Goal: Task Accomplishment & Management: Manage account settings

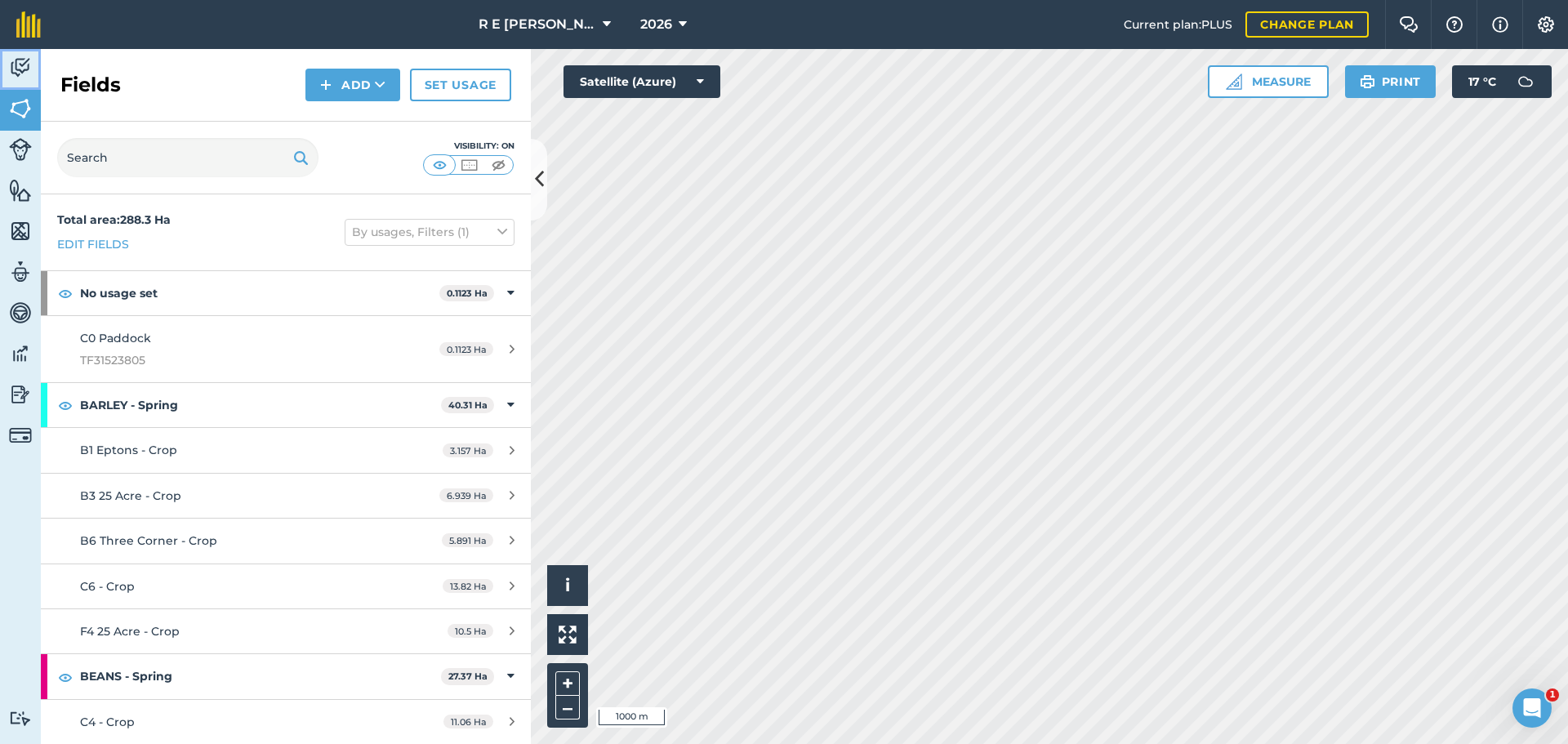
drag, startPoint x: 25, startPoint y: 60, endPoint x: 31, endPoint y: 69, distance: 10.8
click at [25, 60] on img at bounding box center [20, 68] width 23 height 24
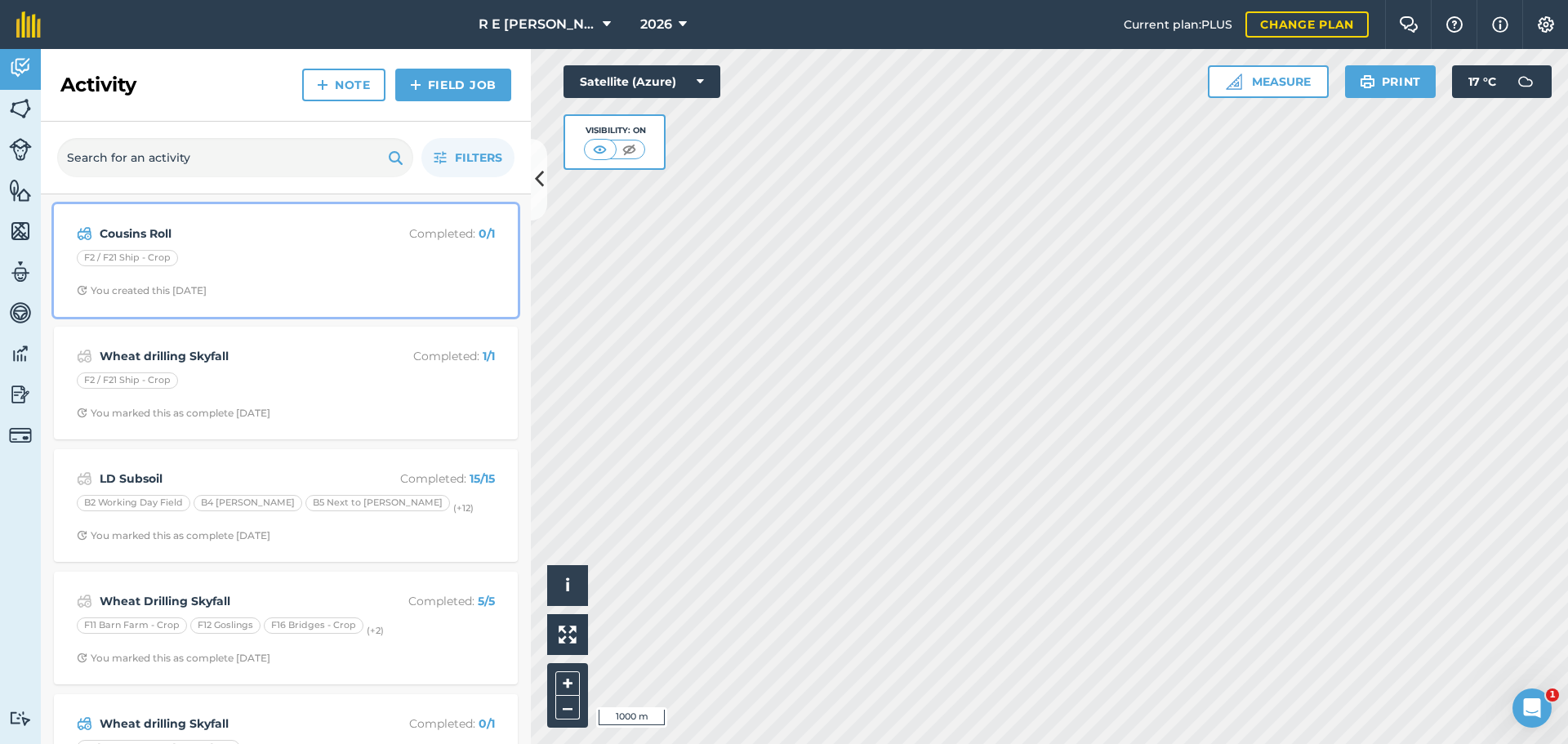
click at [319, 284] on span "You created this [DATE]" at bounding box center [286, 290] width 418 height 14
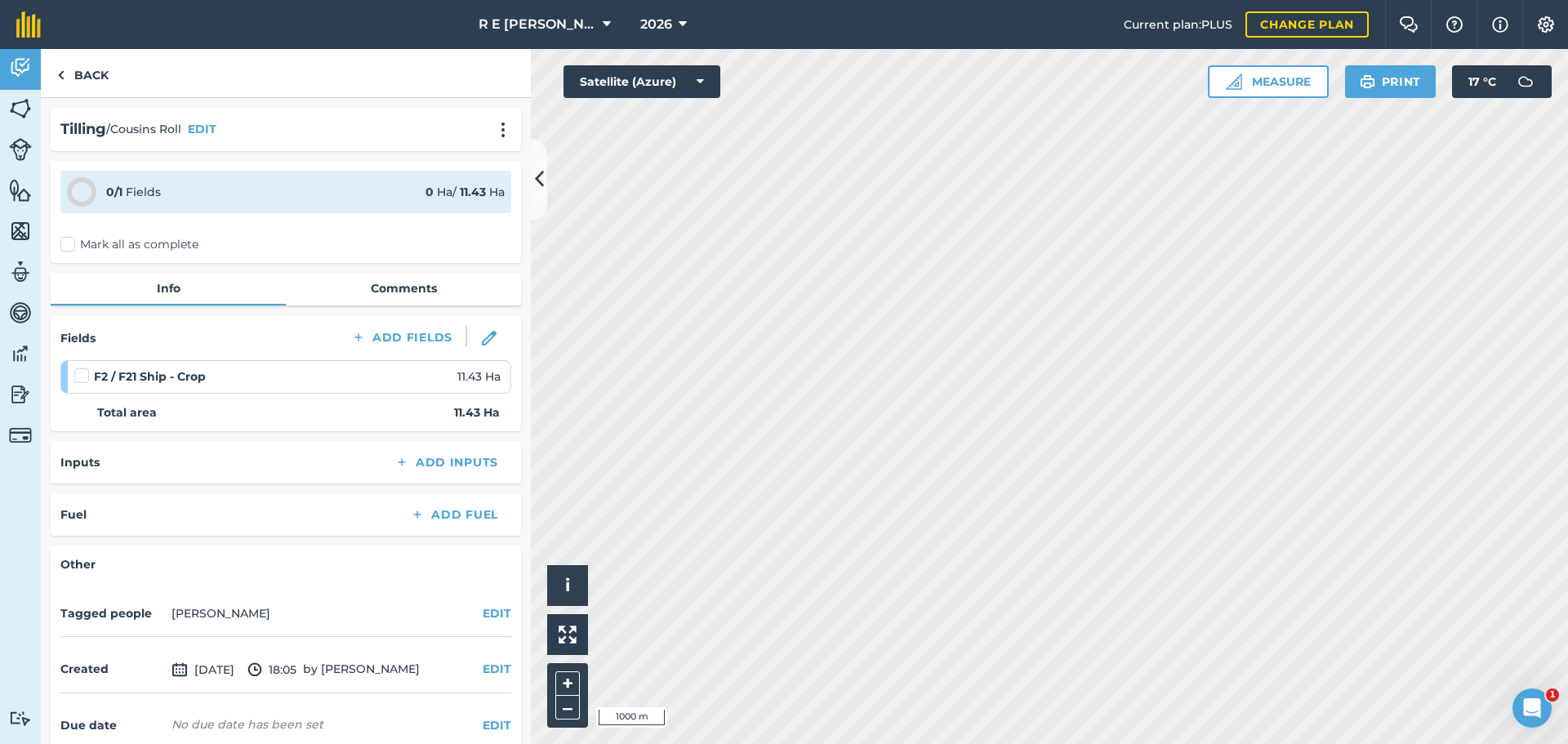
click at [78, 368] on label at bounding box center [84, 368] width 19 height 0
click at [78, 376] on input "checkbox" at bounding box center [79, 372] width 11 height 11
checkbox input "false"
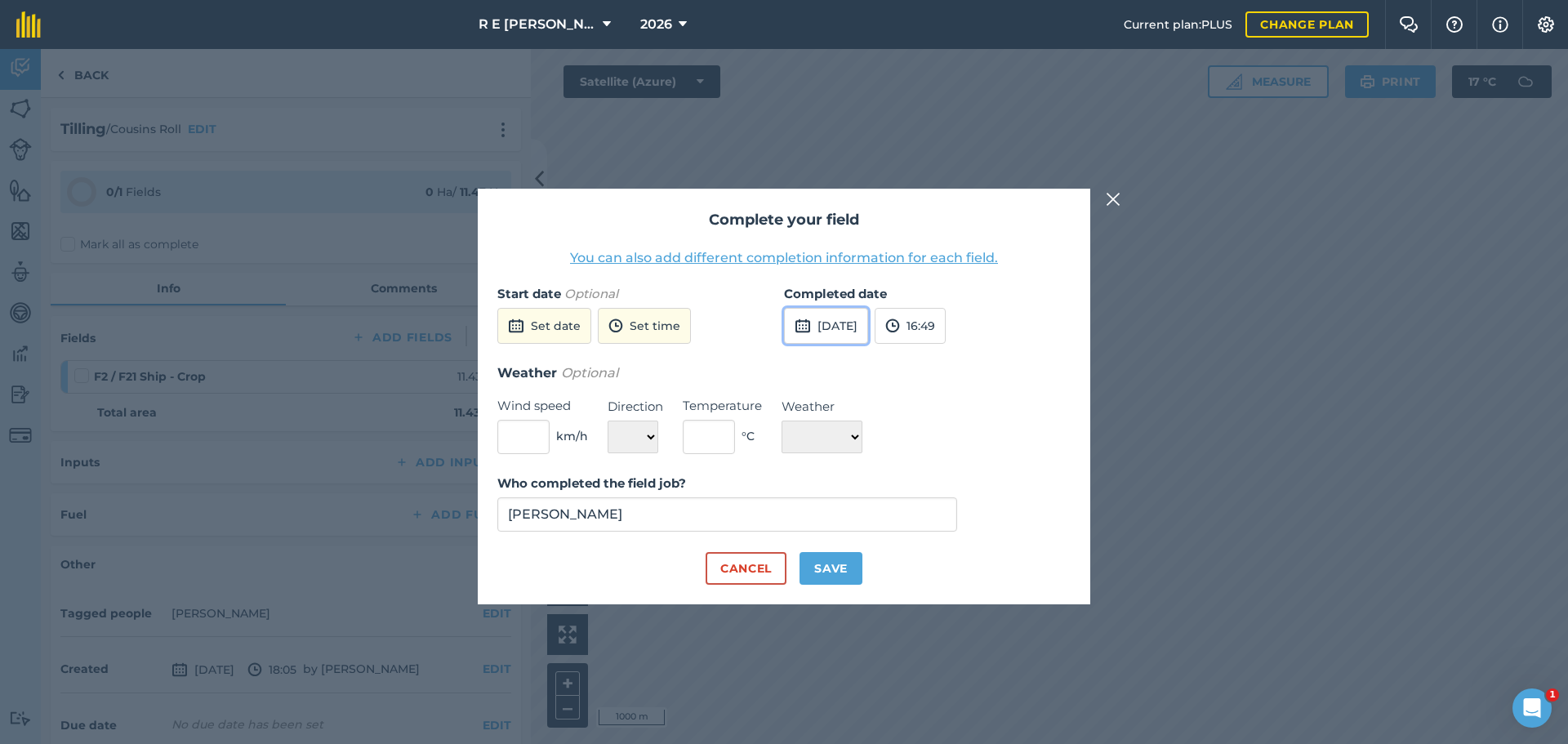
click at [829, 321] on button "[DATE]" at bounding box center [826, 325] width 84 height 36
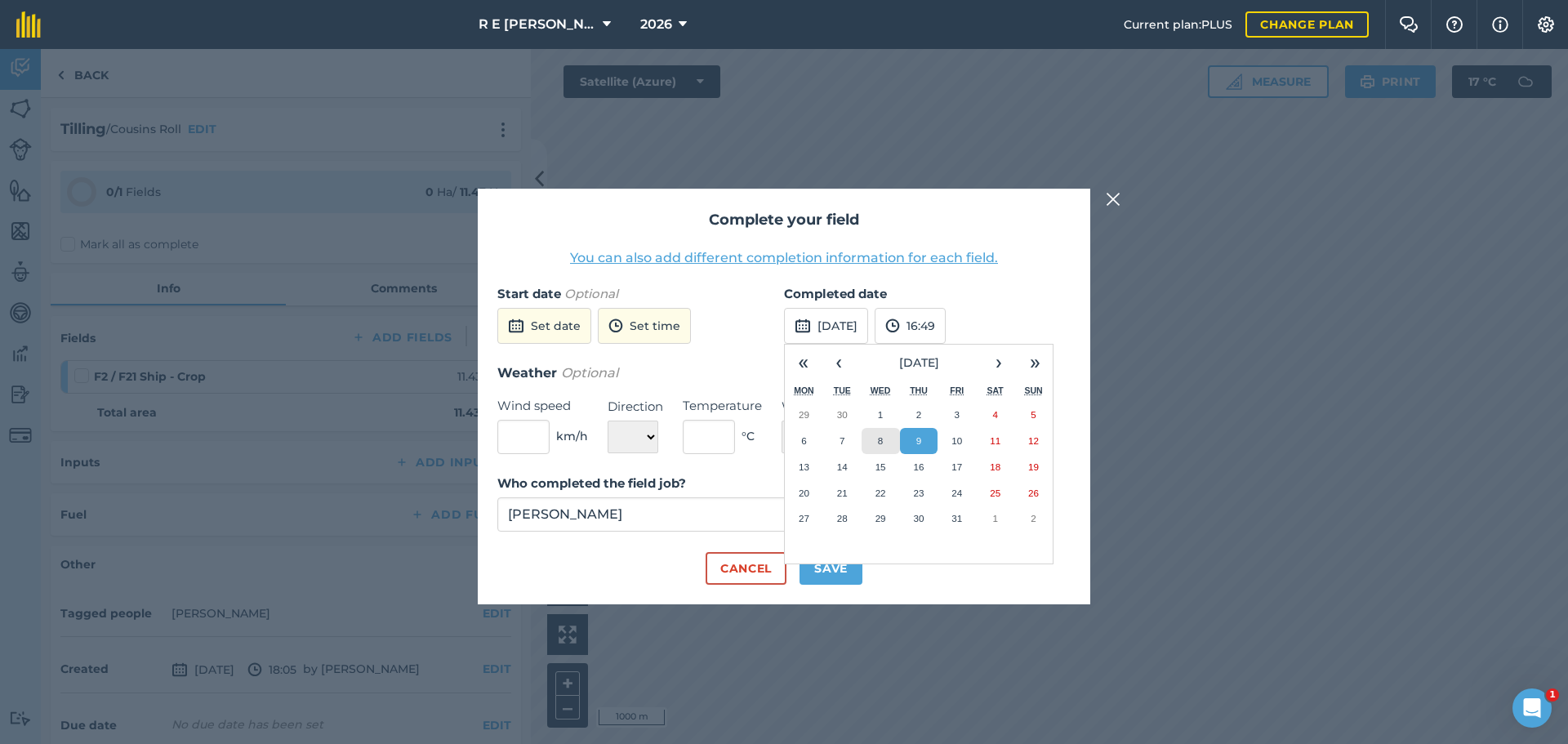
click at [884, 435] on button "8" at bounding box center [882, 440] width 39 height 26
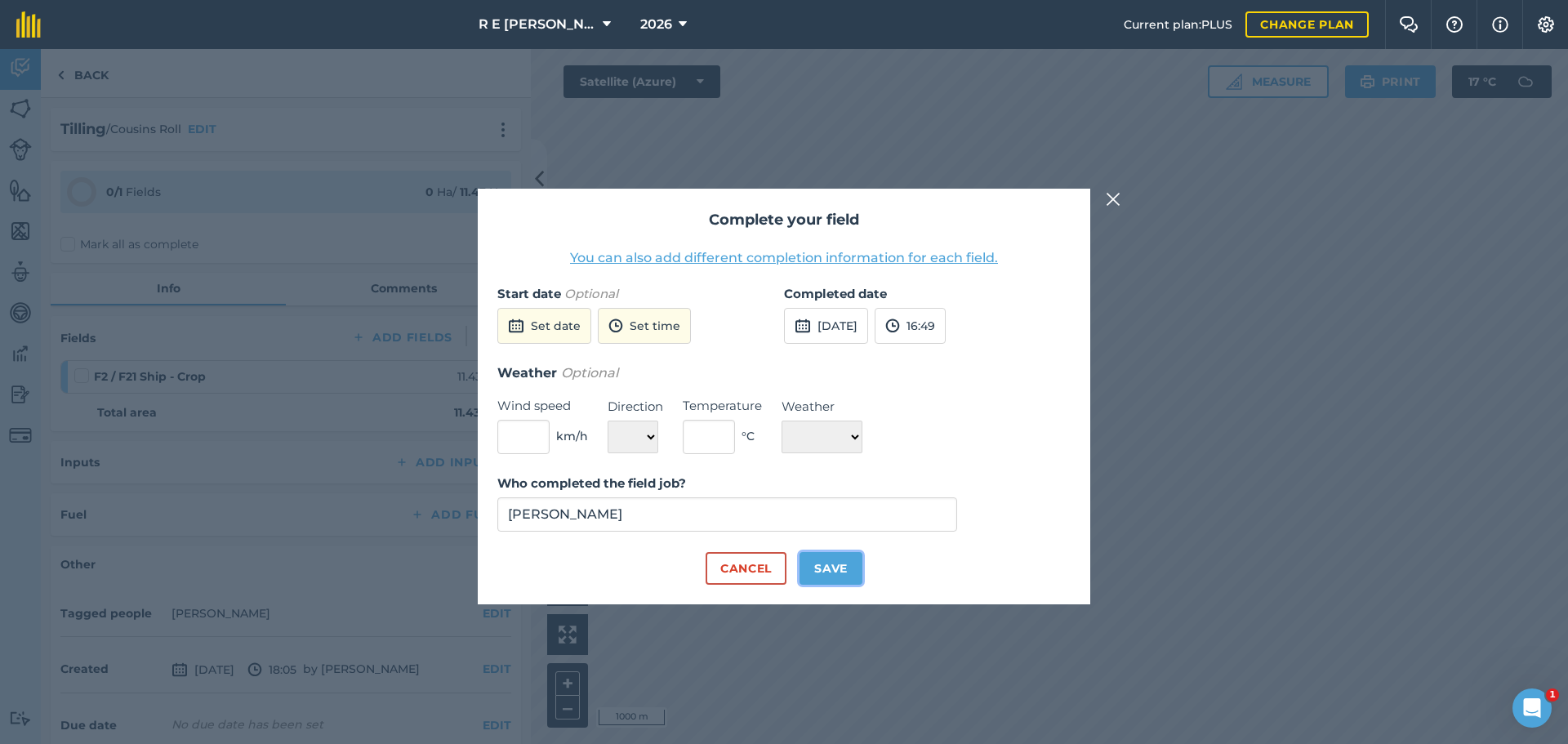
click at [820, 577] on button "Save" at bounding box center [830, 568] width 63 height 33
checkbox input "true"
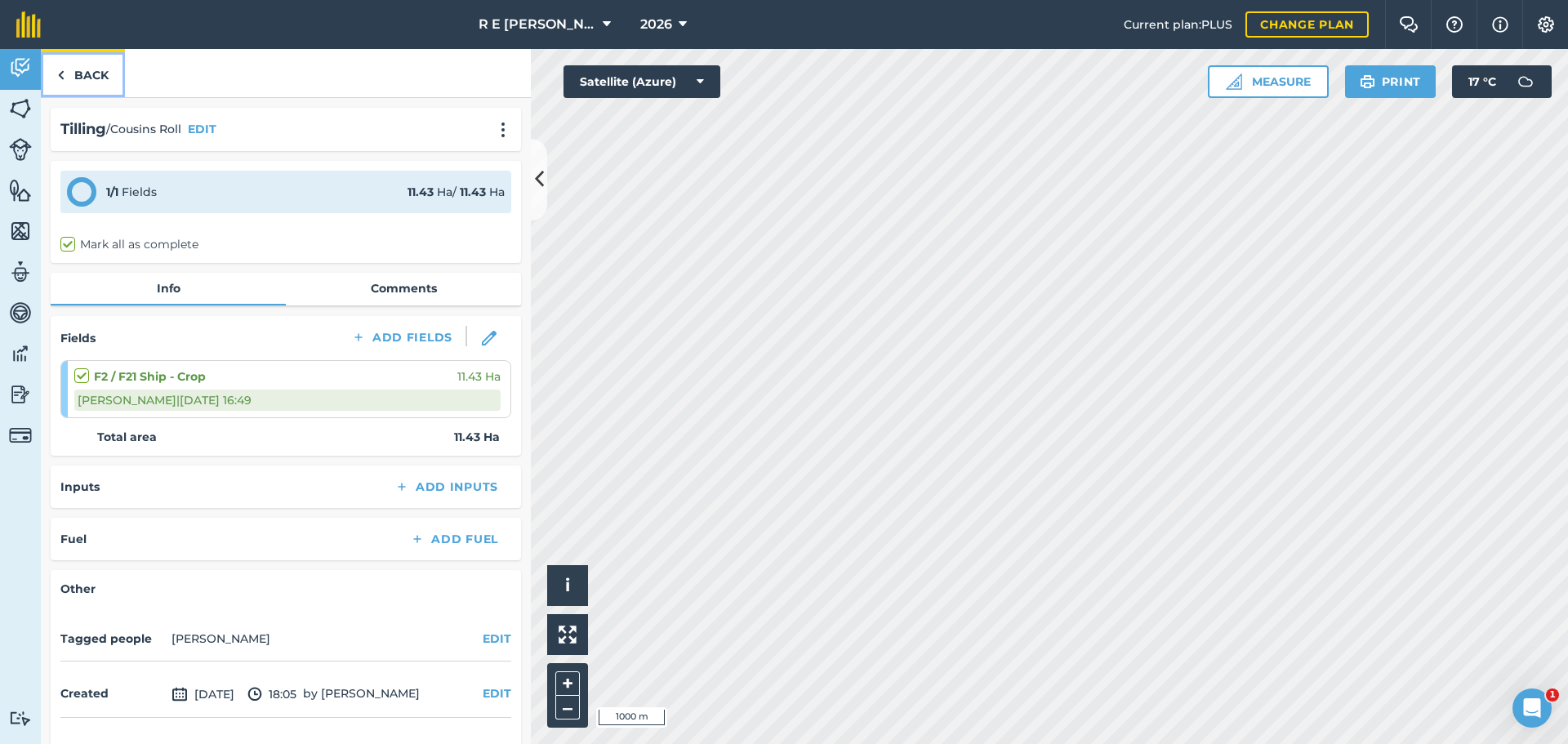
click at [98, 82] on link "Back" at bounding box center [82, 73] width 84 height 48
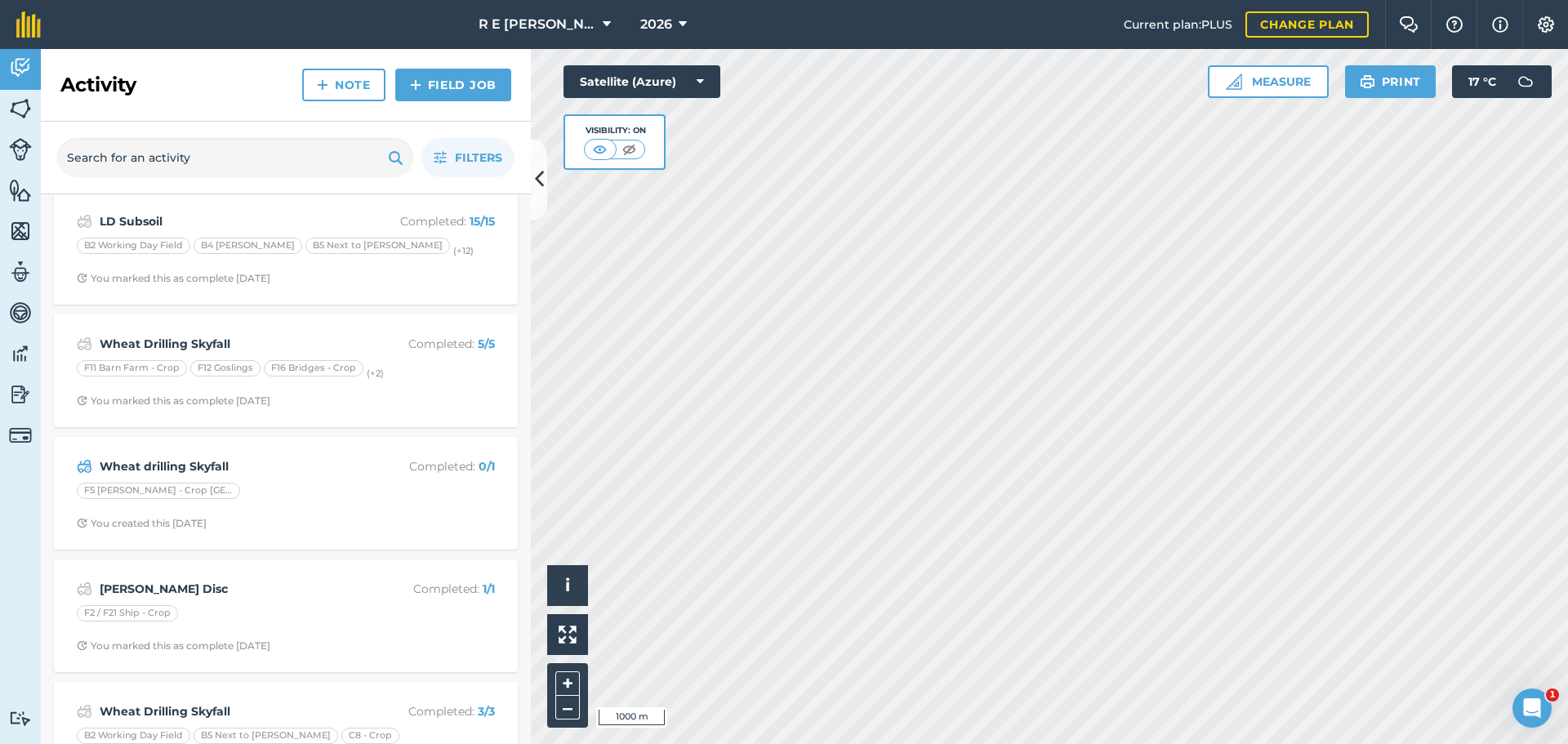
scroll to position [245, 0]
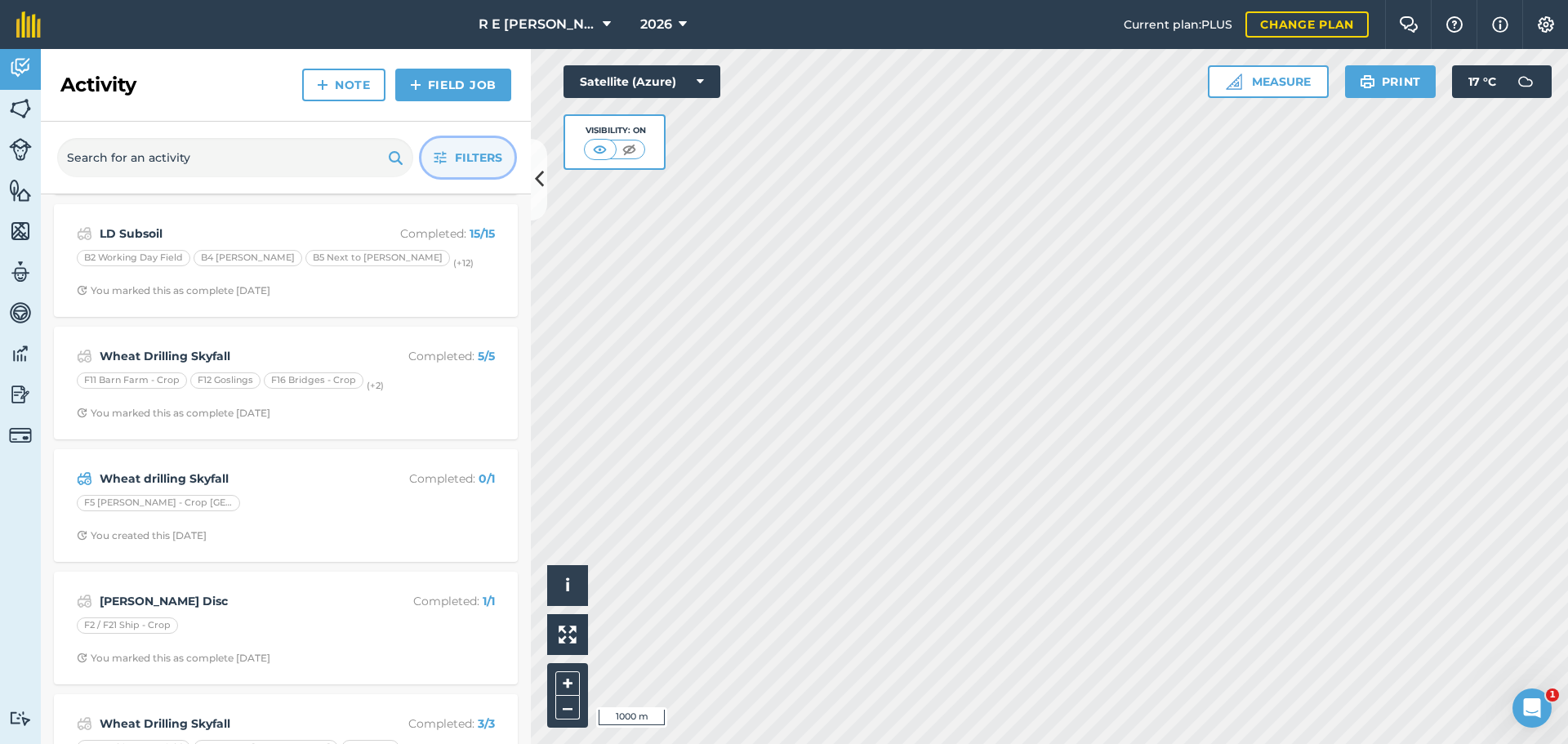
click at [450, 152] on button "Filters" at bounding box center [468, 157] width 93 height 40
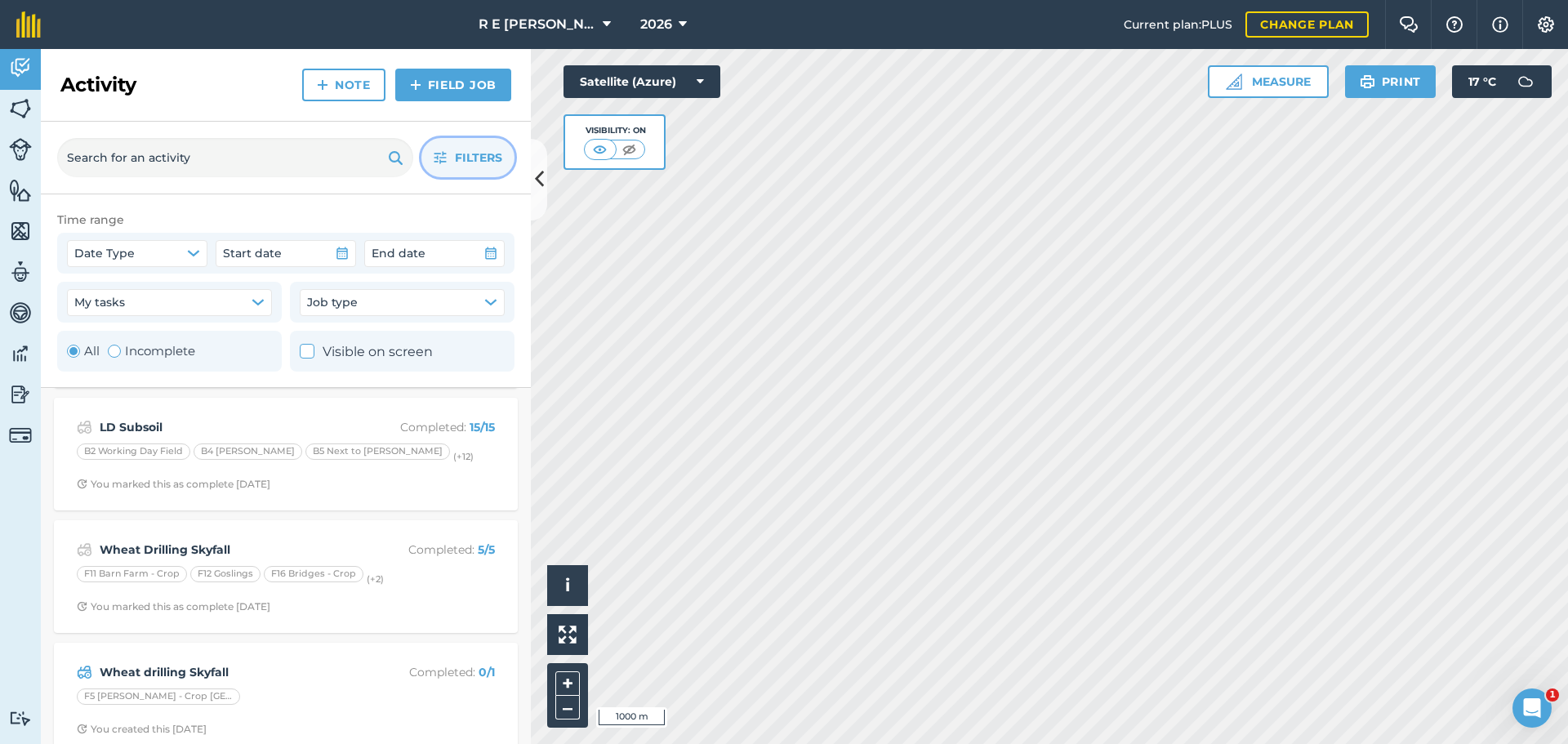
click at [152, 347] on label "Incomplete" at bounding box center [152, 351] width 88 height 19
radio input "false"
radio input "true"
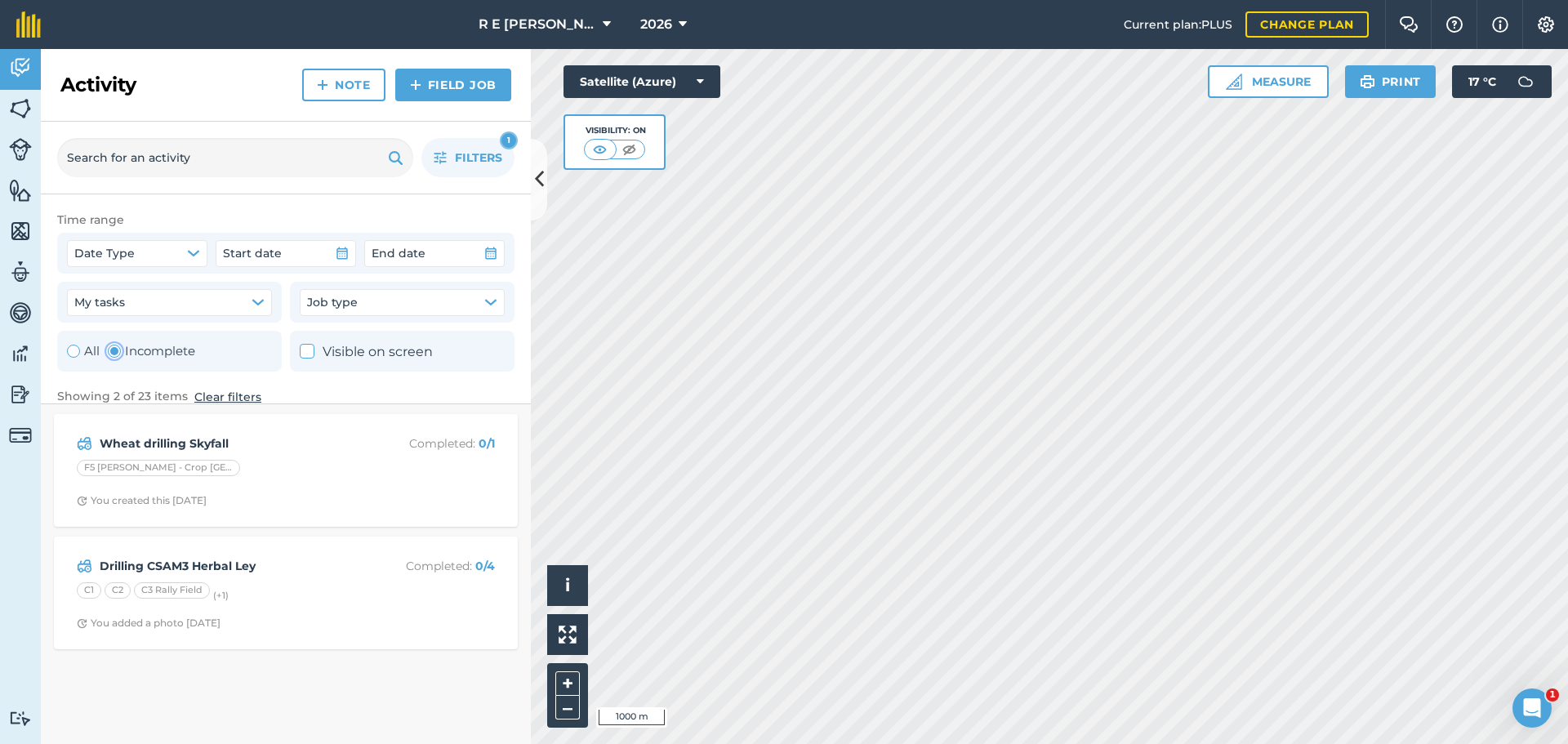
scroll to position [0, 0]
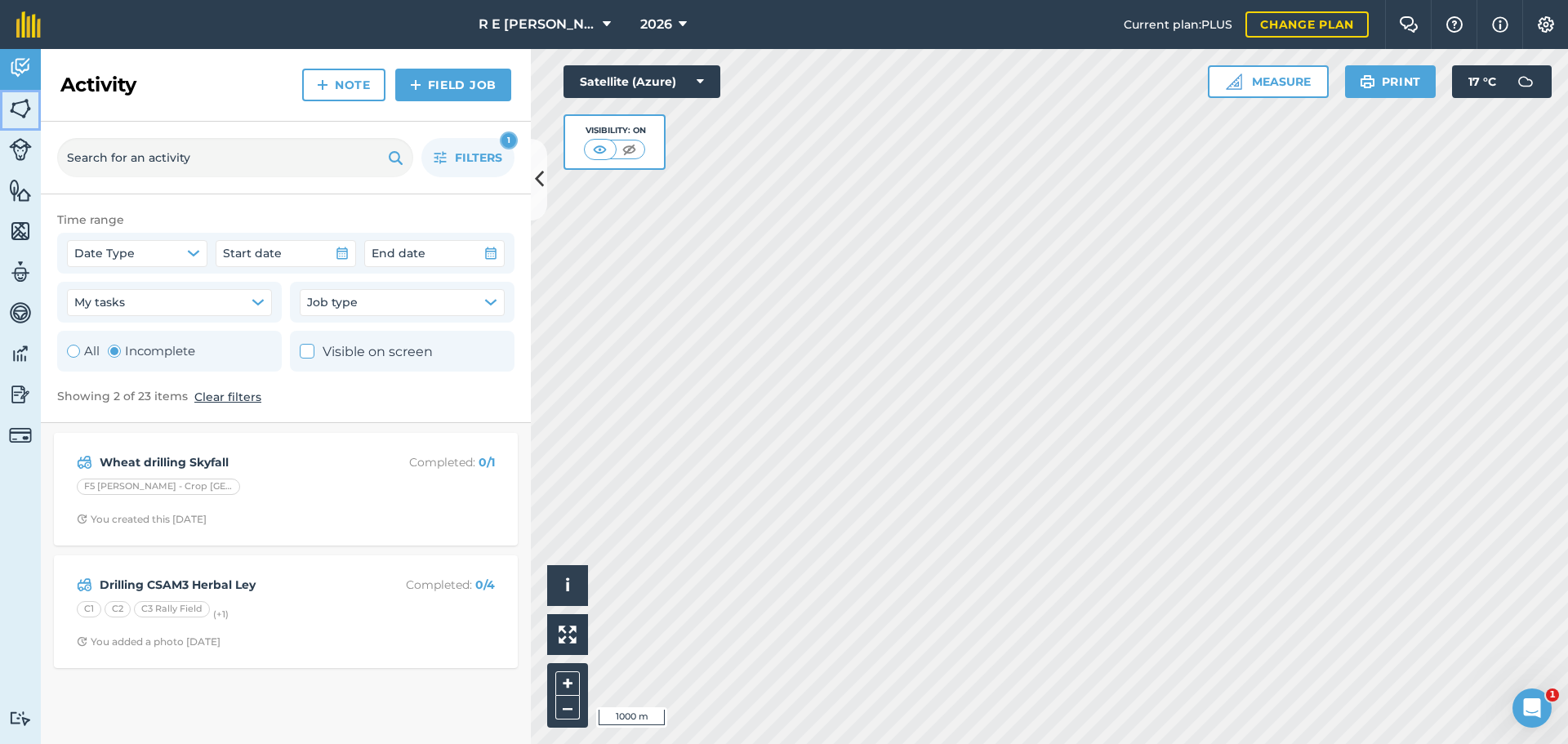
click at [18, 98] on img at bounding box center [20, 108] width 23 height 24
